Goal: Information Seeking & Learning: Learn about a topic

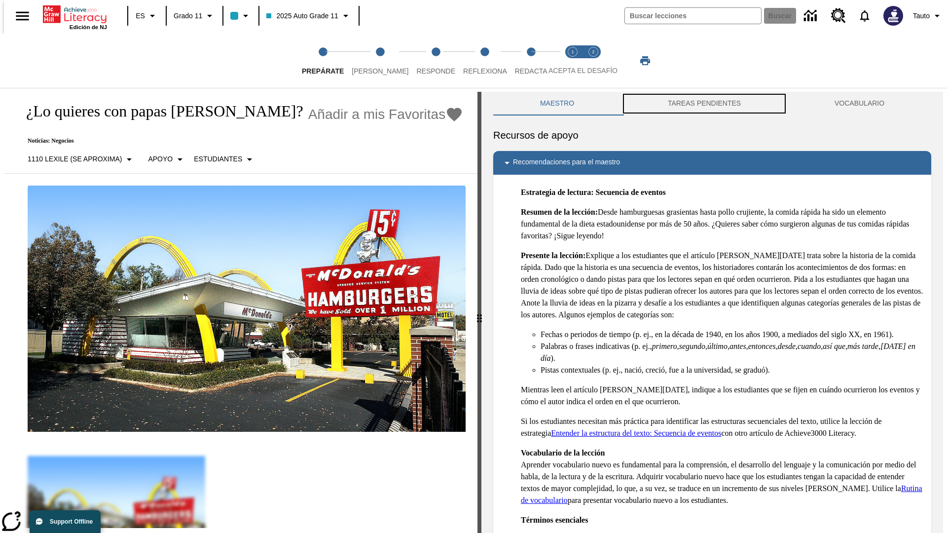
click at [704, 104] on button "TAREAS PENDIENTES" at bounding box center [704, 104] width 167 height 24
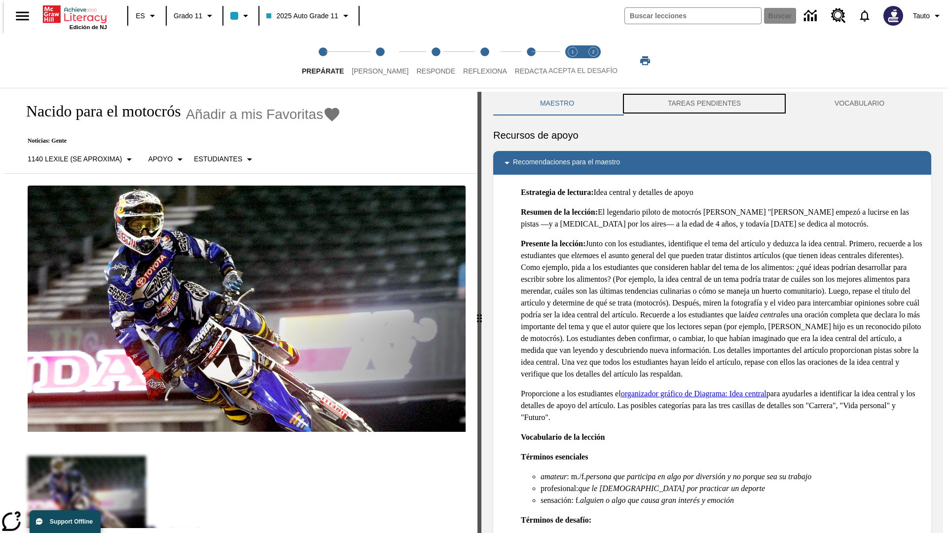
click at [704, 104] on button "TAREAS PENDIENTES" at bounding box center [704, 104] width 167 height 24
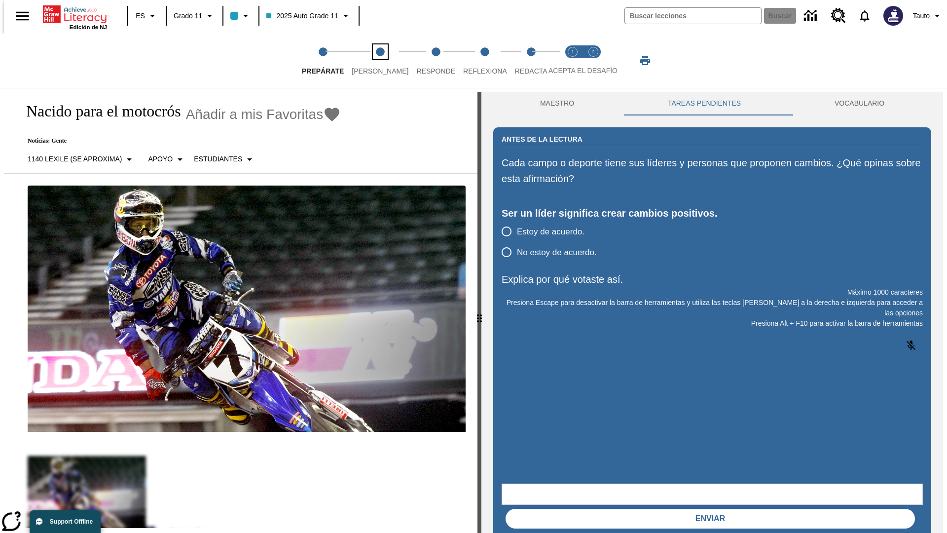
click at [372, 61] on span "[PERSON_NAME]" at bounding box center [380, 67] width 57 height 18
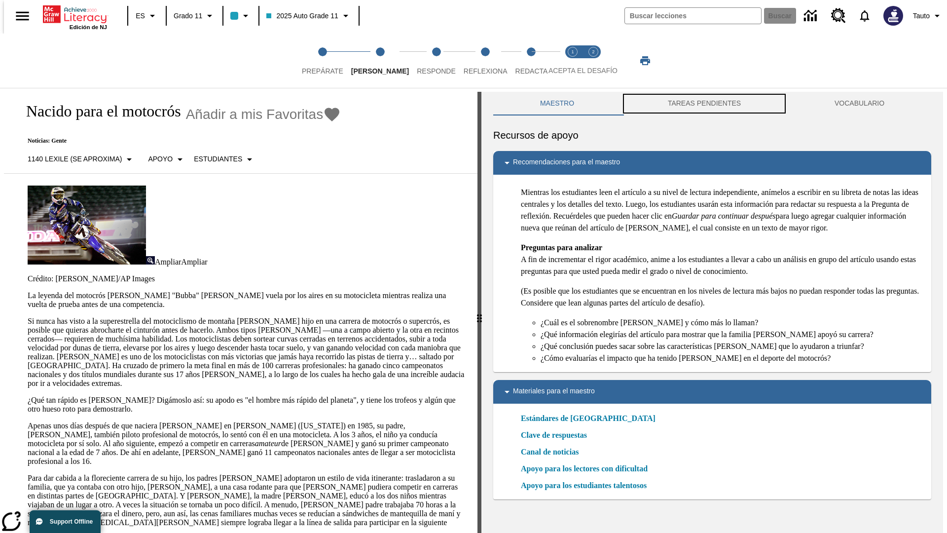
scroll to position [0, 0]
click at [704, 104] on button "TAREAS PENDIENTES" at bounding box center [704, 103] width 167 height 24
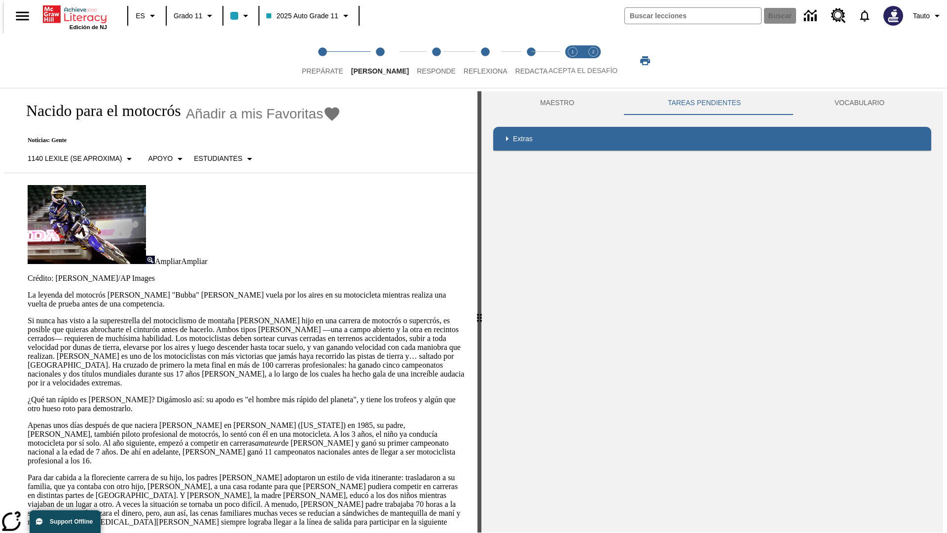
click at [28, 316] on p "Si nunca has visto a la superestrella del motociclismo de montaña James Stewart…" at bounding box center [247, 351] width 438 height 71
